Goal: Task Accomplishment & Management: Use online tool/utility

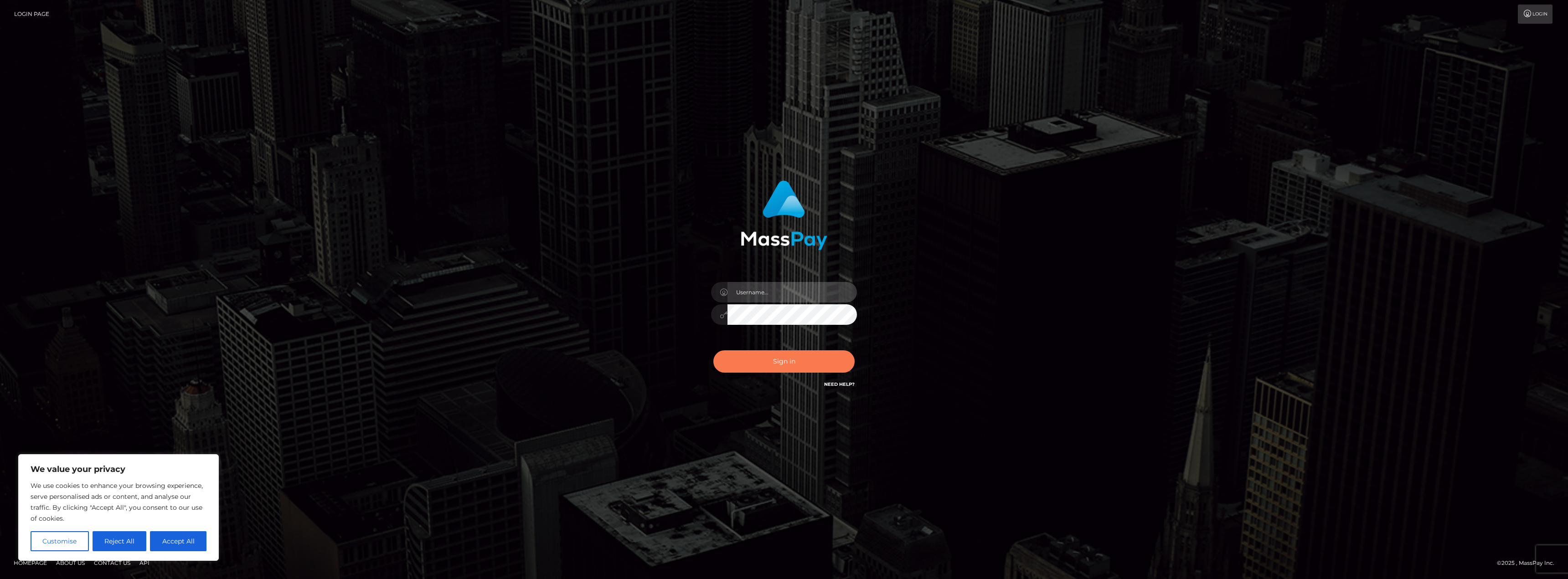
type input "AshleyMG"
click at [794, 356] on button "Sign in" at bounding box center [784, 361] width 141 height 23
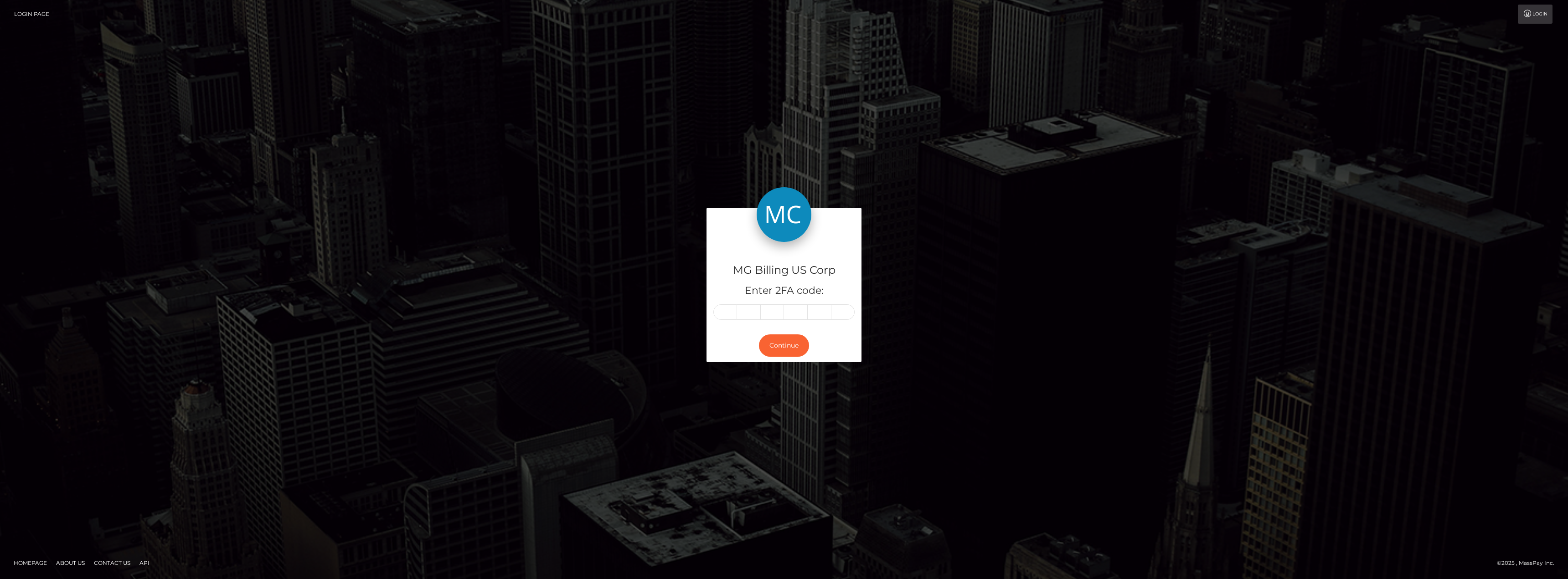
click at [730, 314] on input "text" at bounding box center [725, 311] width 24 height 15
type input "4"
type input "9"
type input "8"
type input "5"
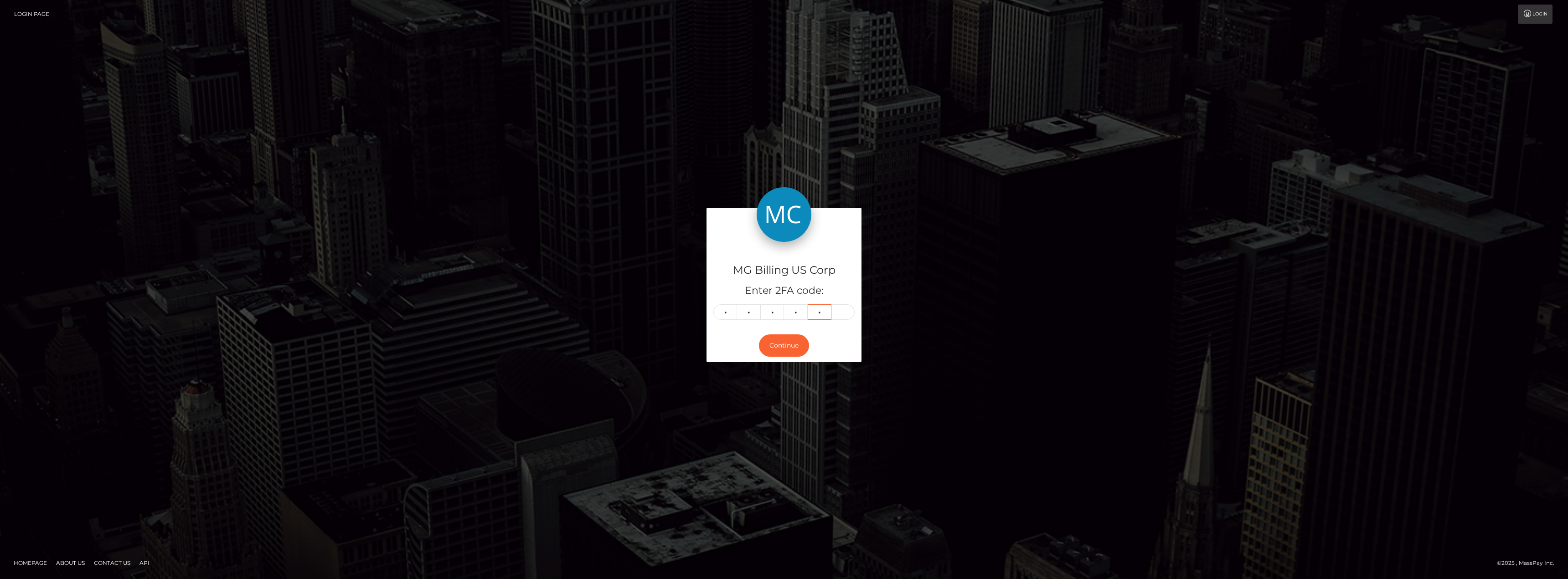
type input "8"
type input "7"
click at [783, 345] on button "Continue" at bounding box center [784, 345] width 50 height 23
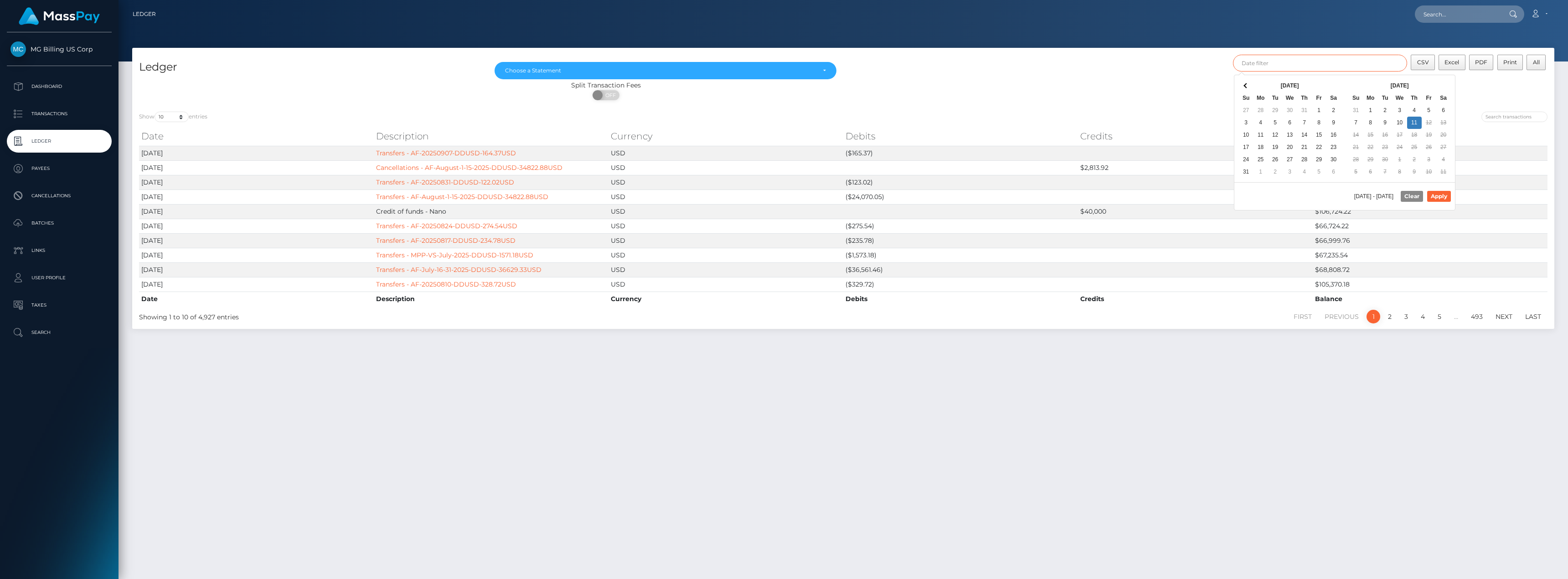
click at [1264, 62] on input "text" at bounding box center [1320, 63] width 175 height 17
click at [1440, 195] on button "Apply" at bounding box center [1439, 196] width 24 height 11
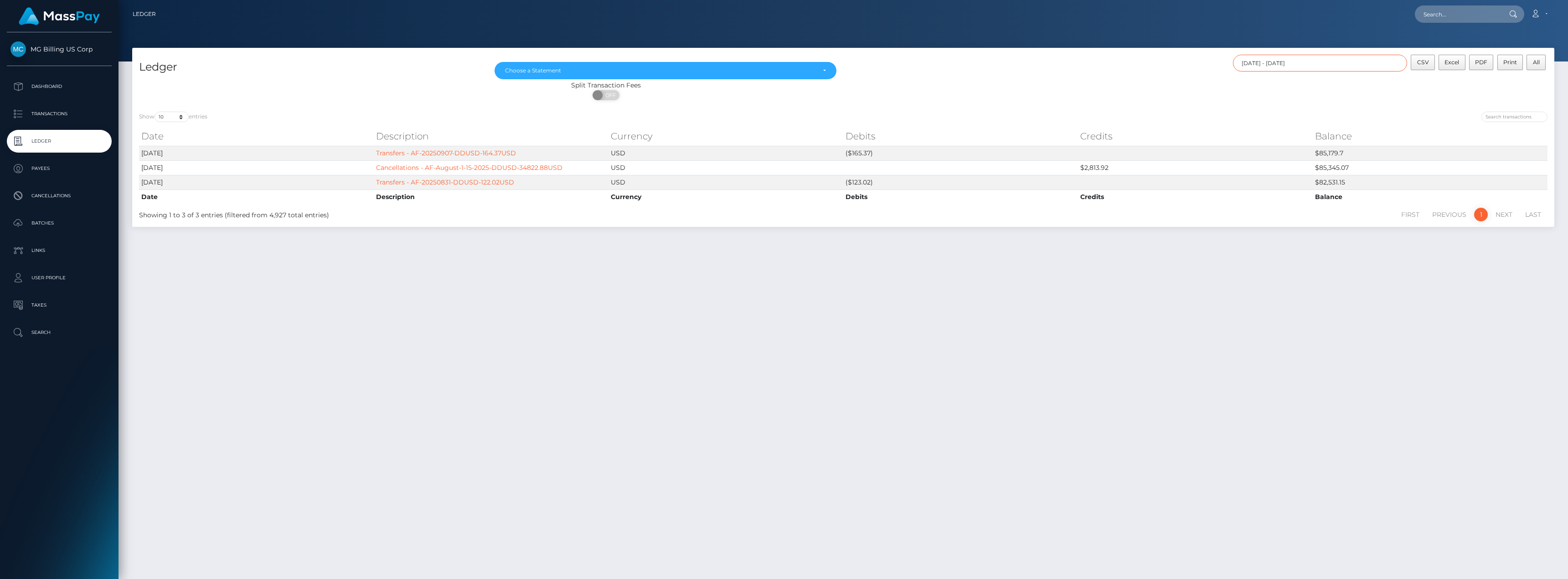
click at [1348, 63] on input "09/01/2025 - 09/11/2025" at bounding box center [1320, 63] width 175 height 17
click at [1443, 195] on button "Apply" at bounding box center [1439, 196] width 24 height 11
type input "[DATE] - [DATE]"
click at [1424, 63] on span "CSV" at bounding box center [1423, 62] width 12 height 7
click at [47, 220] on p "Batches" at bounding box center [59, 223] width 97 height 13
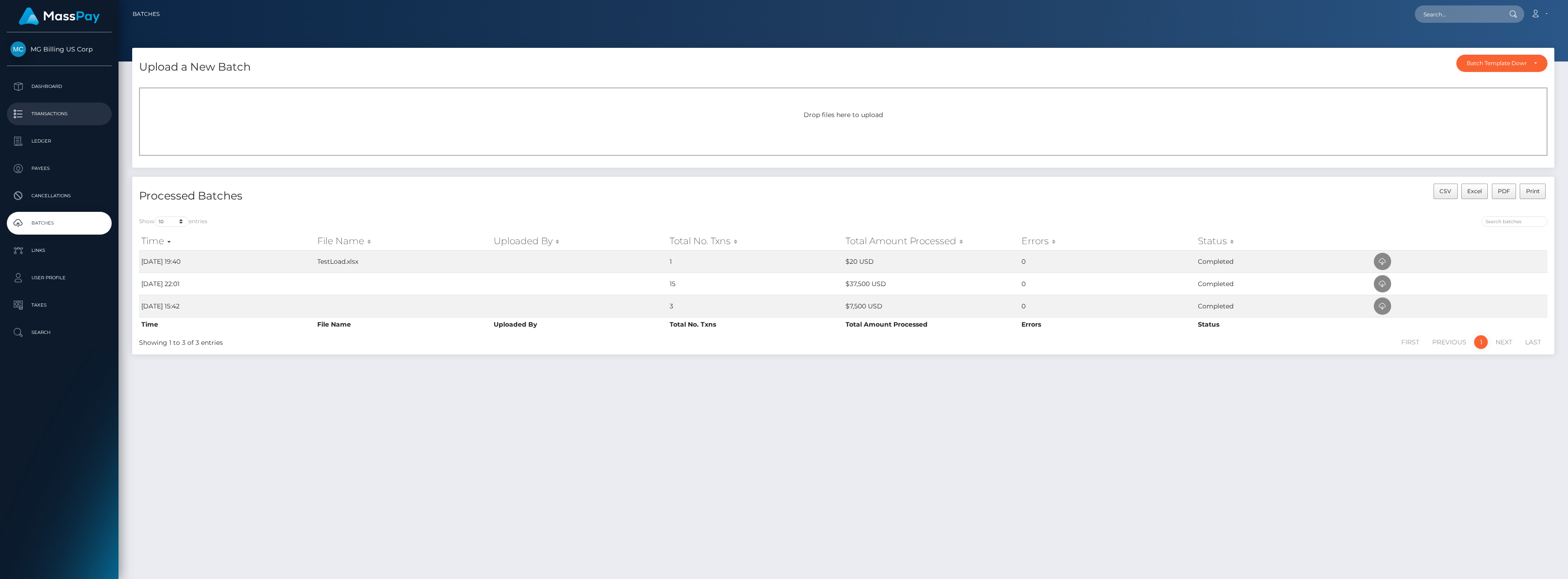
click at [51, 111] on p "Transactions" at bounding box center [59, 114] width 97 height 13
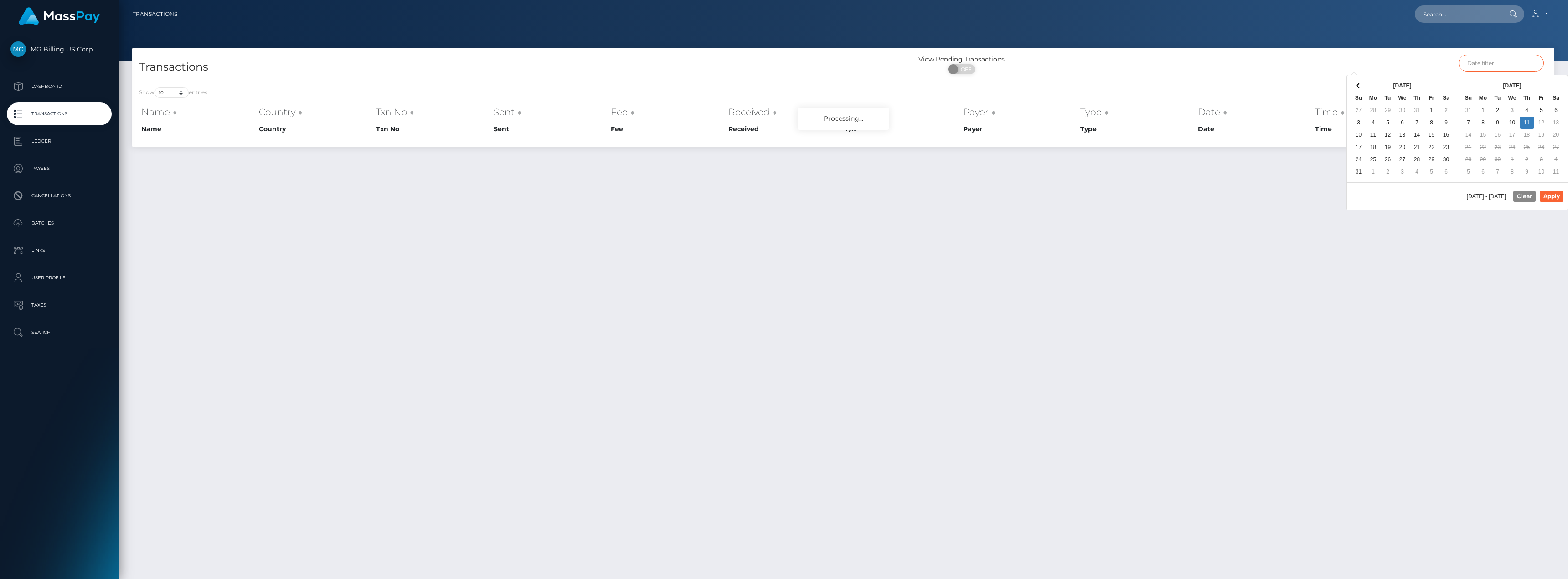
click at [1511, 66] on input "text" at bounding box center [1501, 63] width 86 height 17
click at [1550, 197] on button "Apply" at bounding box center [1552, 196] width 24 height 11
type input "[DATE] - [DATE]"
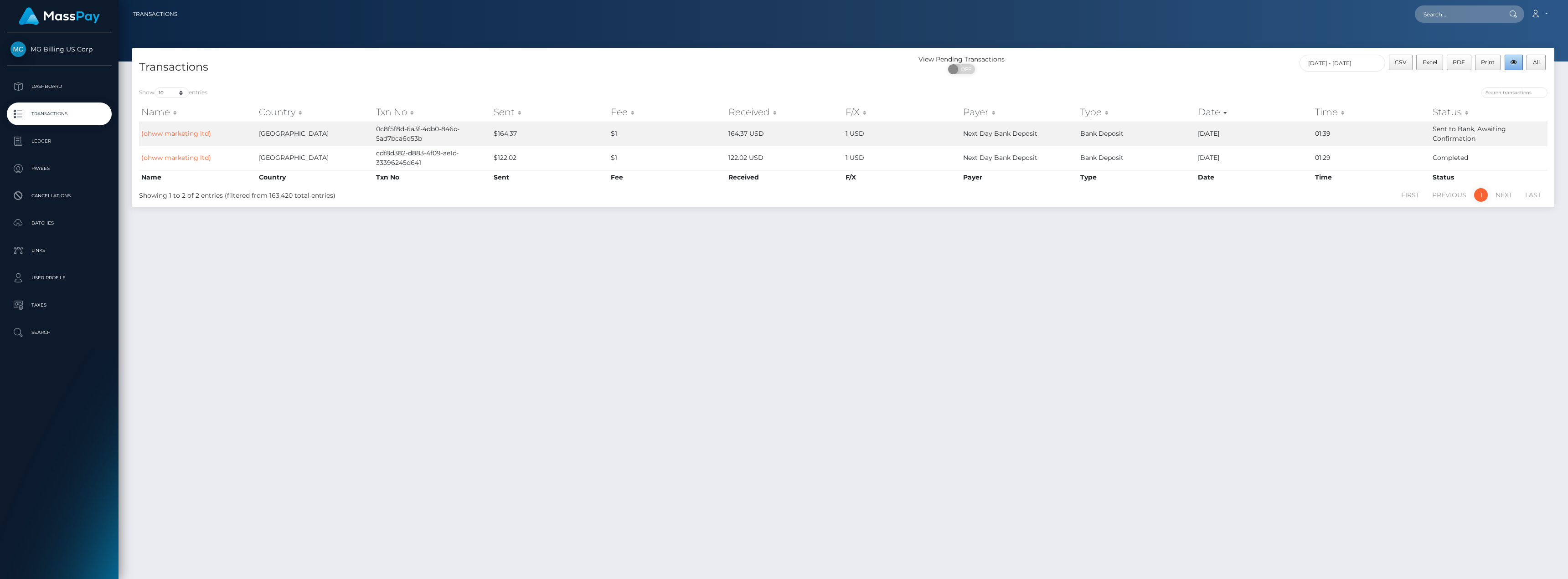
click at [1511, 63] on icon "button" at bounding box center [1514, 62] width 6 height 5
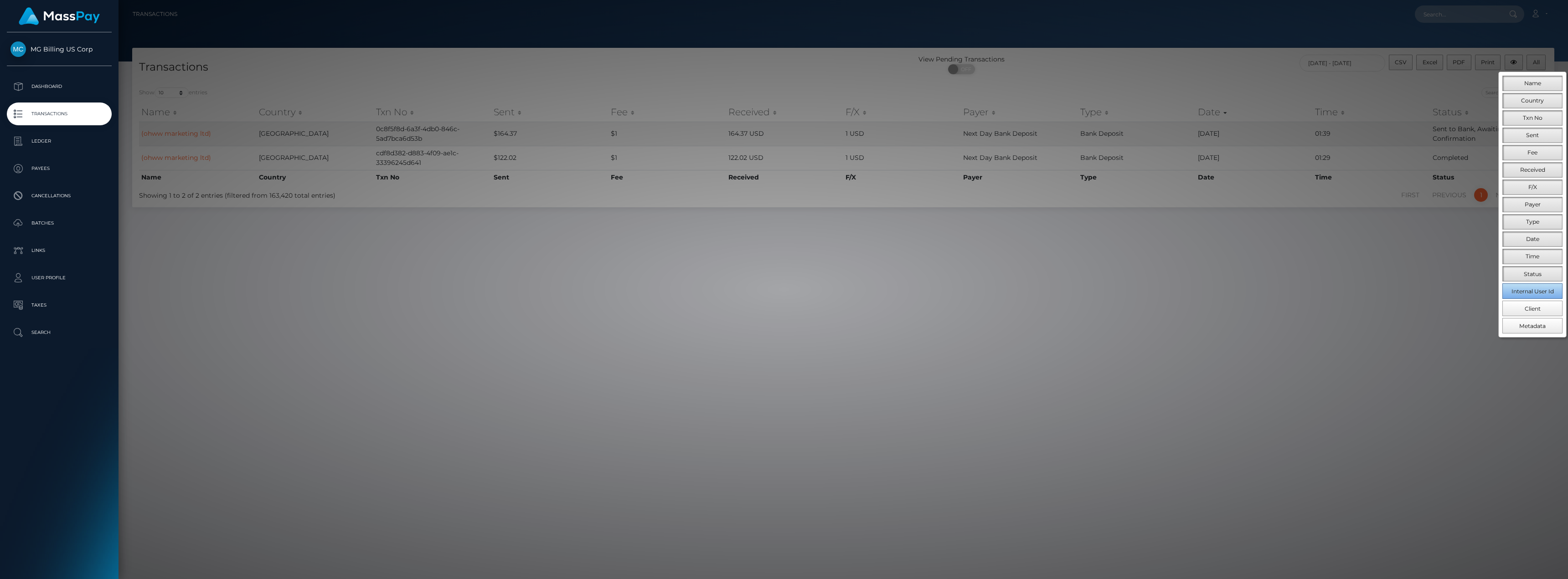
click at [1525, 294] on span "Internal User Id" at bounding box center [1533, 291] width 43 height 7
click at [1401, 281] on div at bounding box center [784, 290] width 1568 height 579
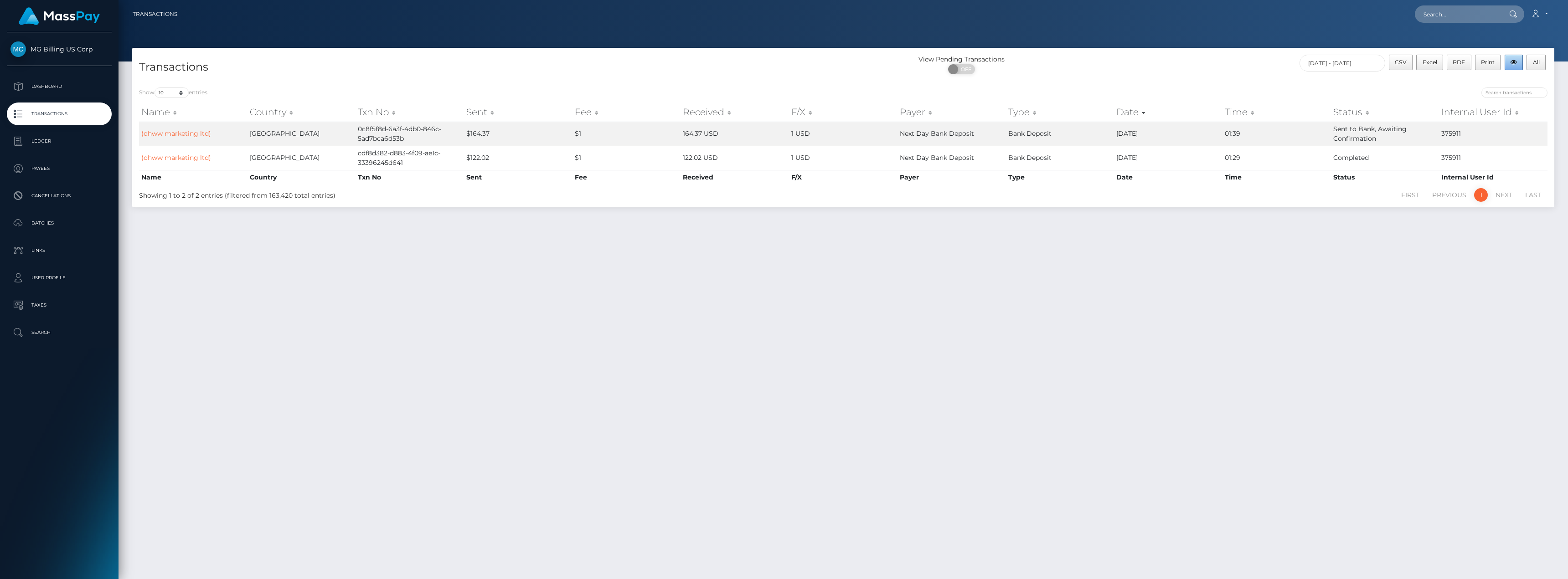
click at [1512, 64] on icon "button" at bounding box center [1514, 62] width 6 height 5
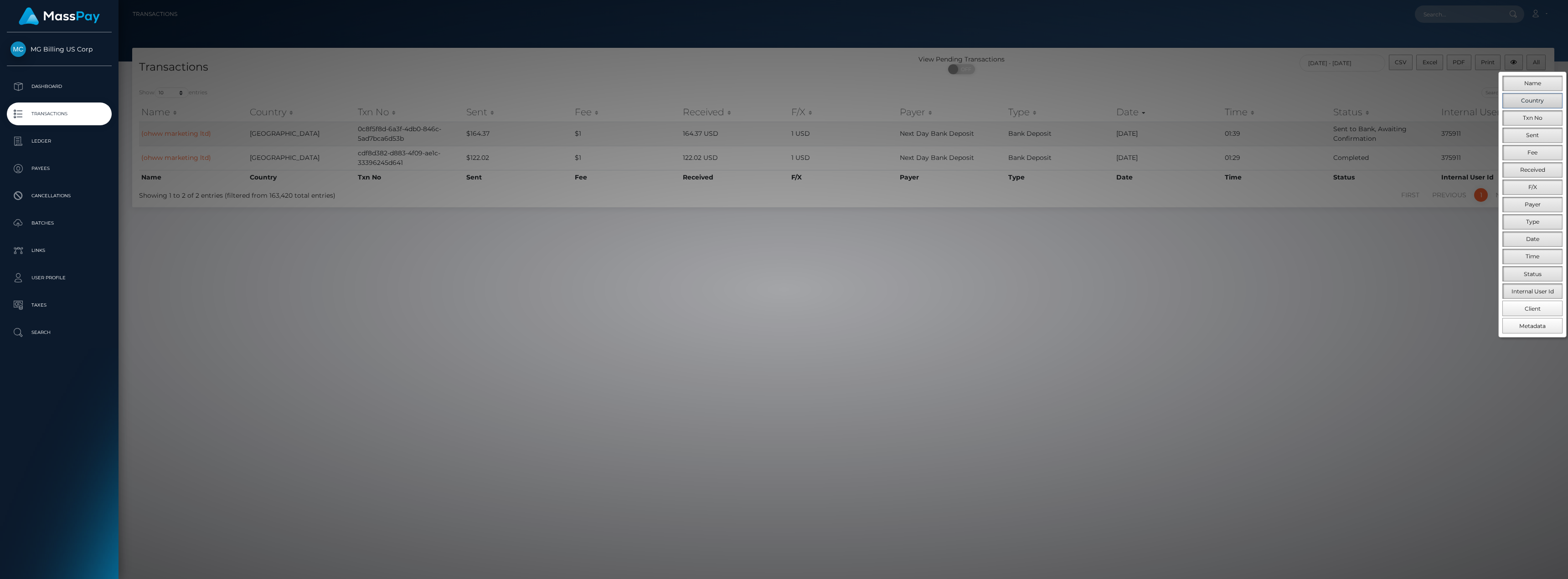
click at [1520, 101] on button "Country" at bounding box center [1532, 100] width 60 height 15
click at [1541, 202] on span "Payer" at bounding box center [1533, 204] width 16 height 7
click at [1545, 218] on button "Type" at bounding box center [1532, 221] width 60 height 15
click at [1545, 253] on button "Time" at bounding box center [1532, 256] width 60 height 15
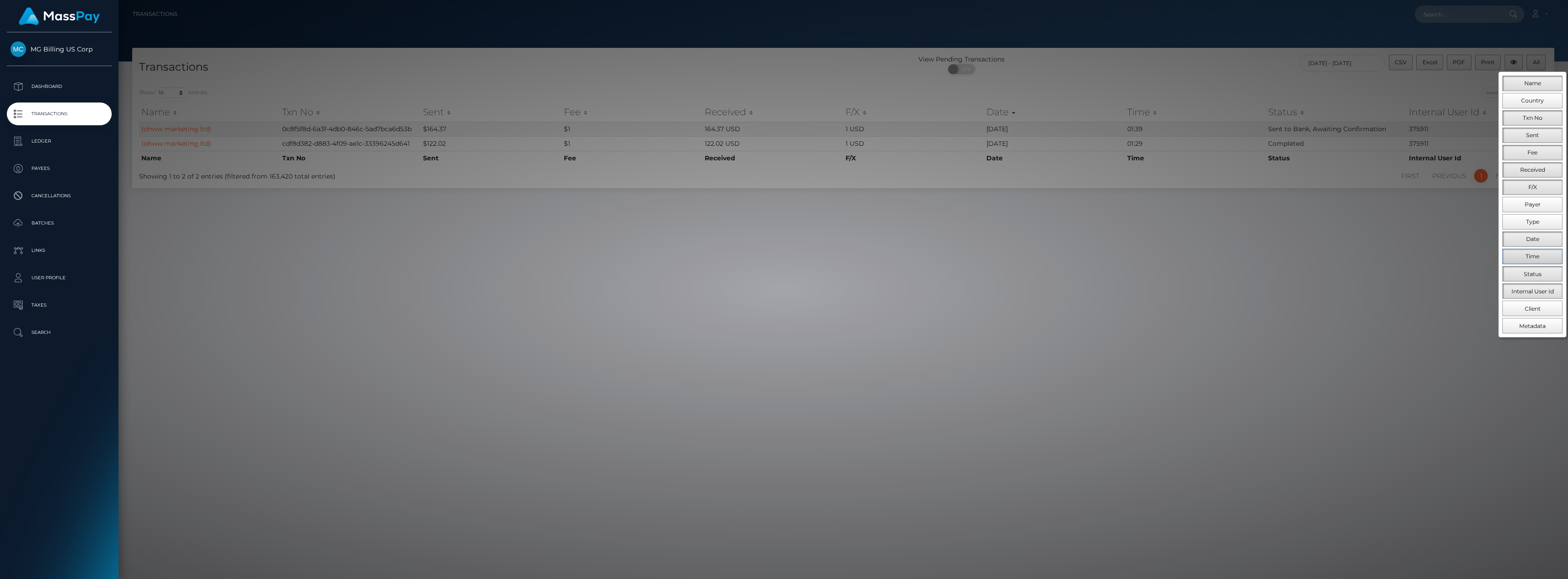
click at [1545, 249] on button "Time" at bounding box center [1532, 256] width 60 height 15
click at [1284, 252] on div at bounding box center [784, 290] width 1568 height 579
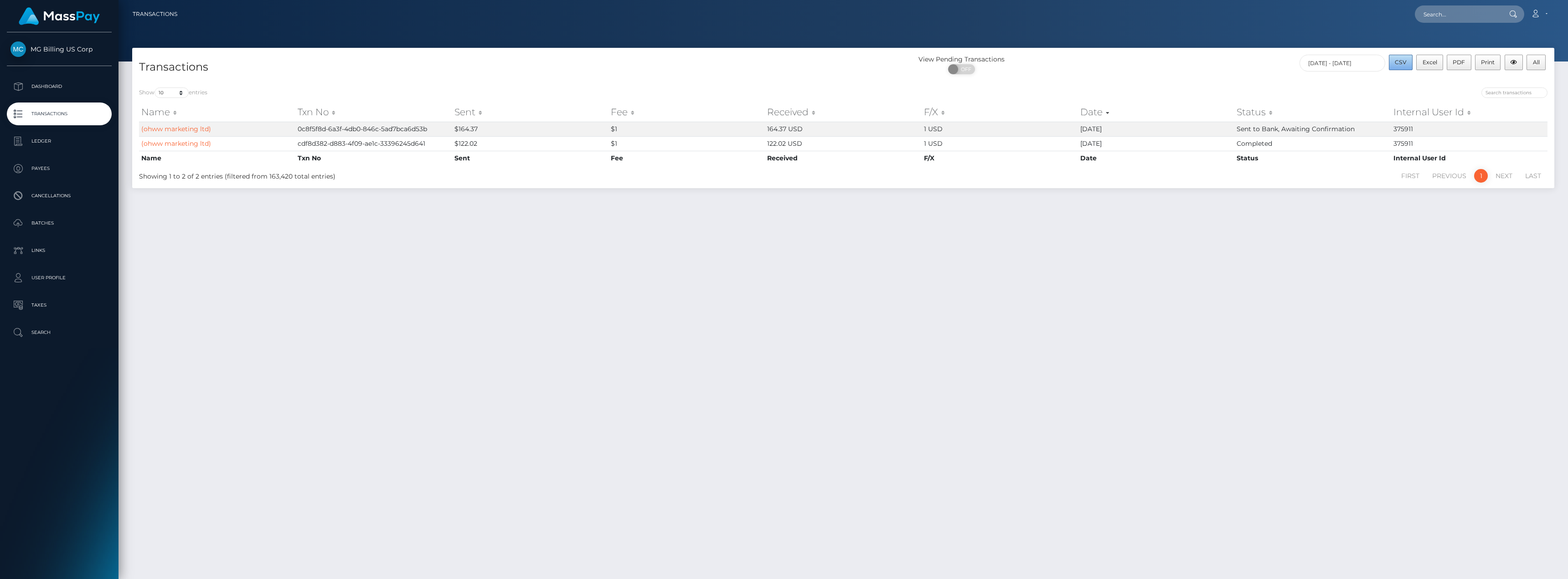
click at [1401, 61] on span "CSV" at bounding box center [1400, 62] width 12 height 7
click at [1519, 61] on button "button" at bounding box center [1514, 62] width 19 height 15
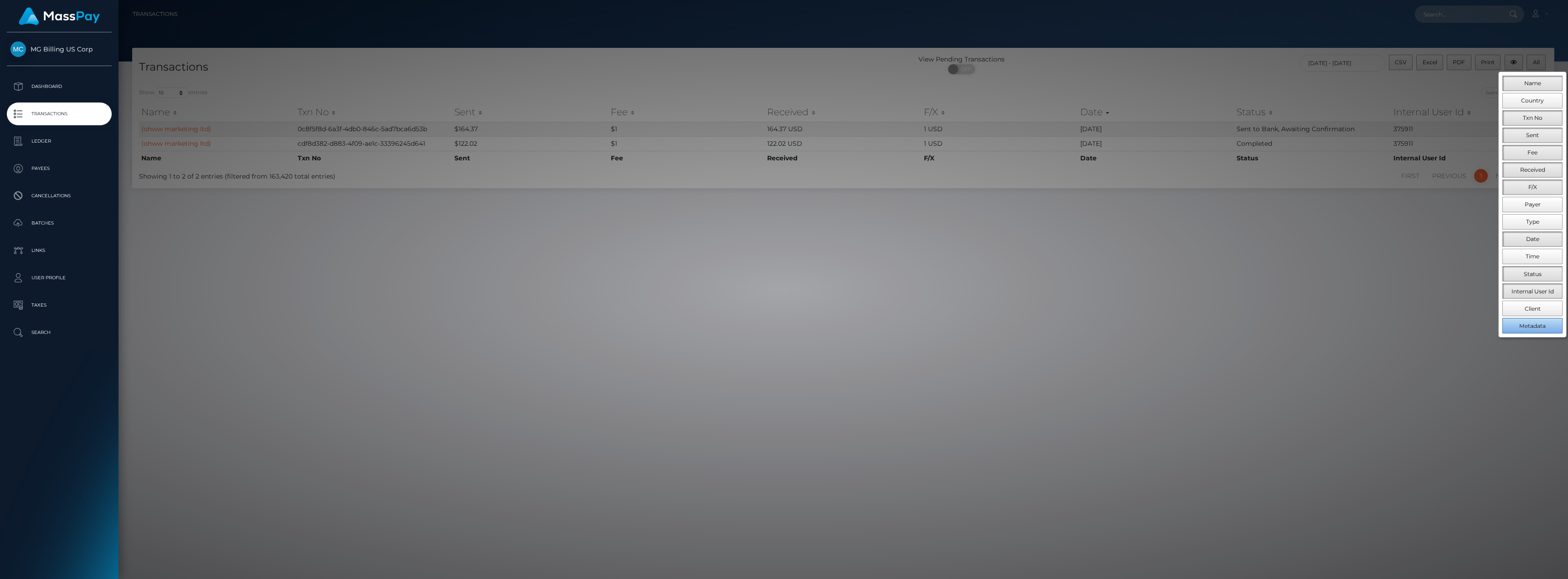
click at [1544, 327] on span "Metadata" at bounding box center [1532, 325] width 26 height 7
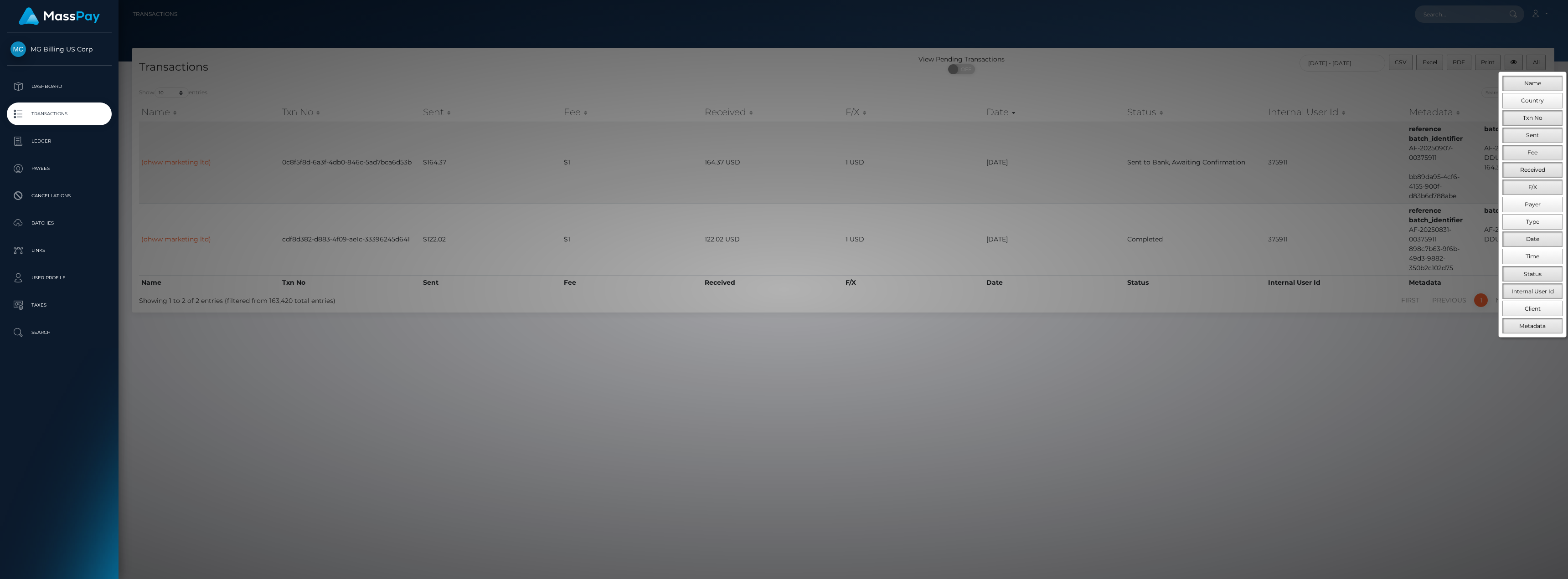
click at [1275, 347] on div at bounding box center [784, 290] width 1568 height 579
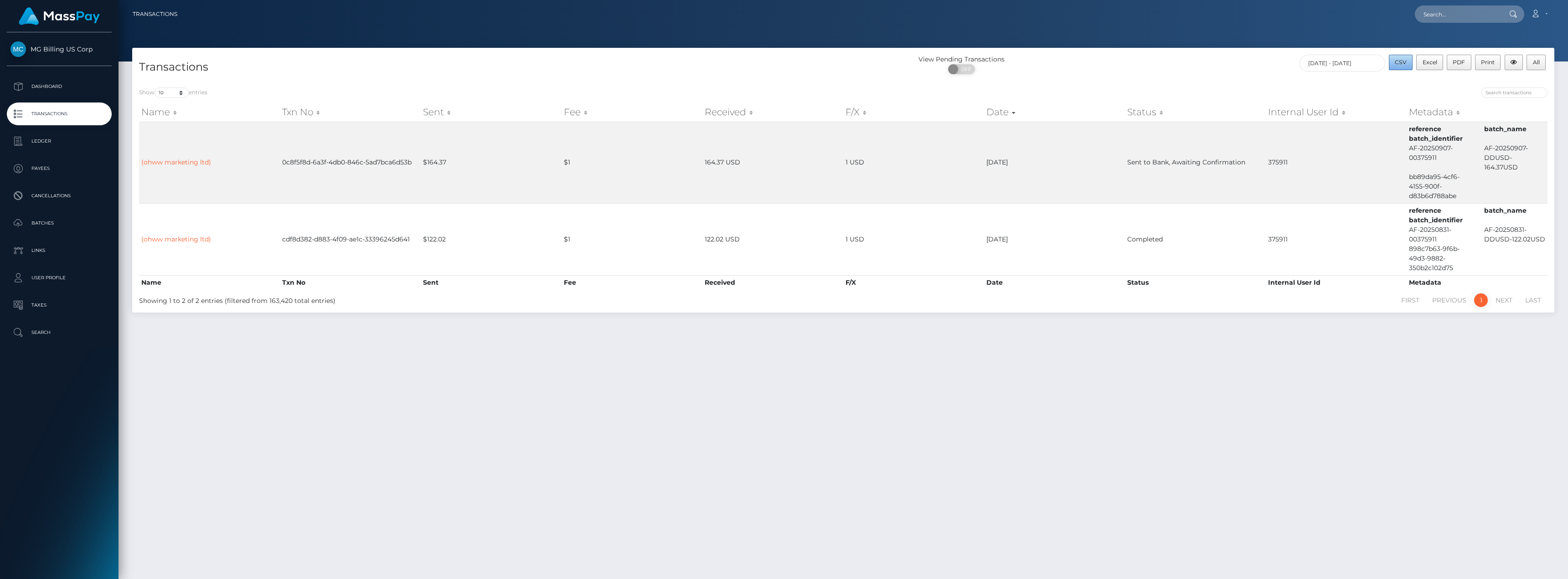
click at [1399, 60] on span "CSV" at bounding box center [1400, 62] width 12 height 7
